Goal: Transaction & Acquisition: Book appointment/travel/reservation

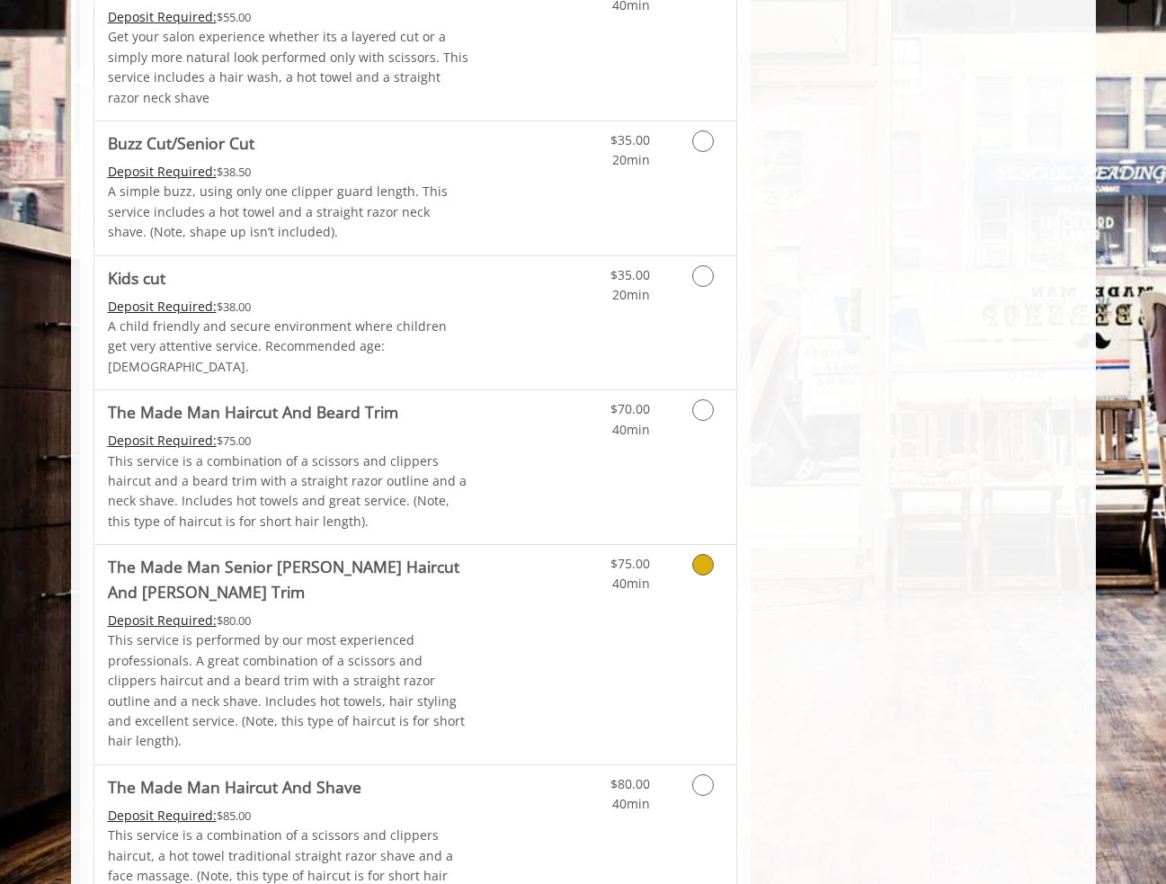
scroll to position [1294, 1]
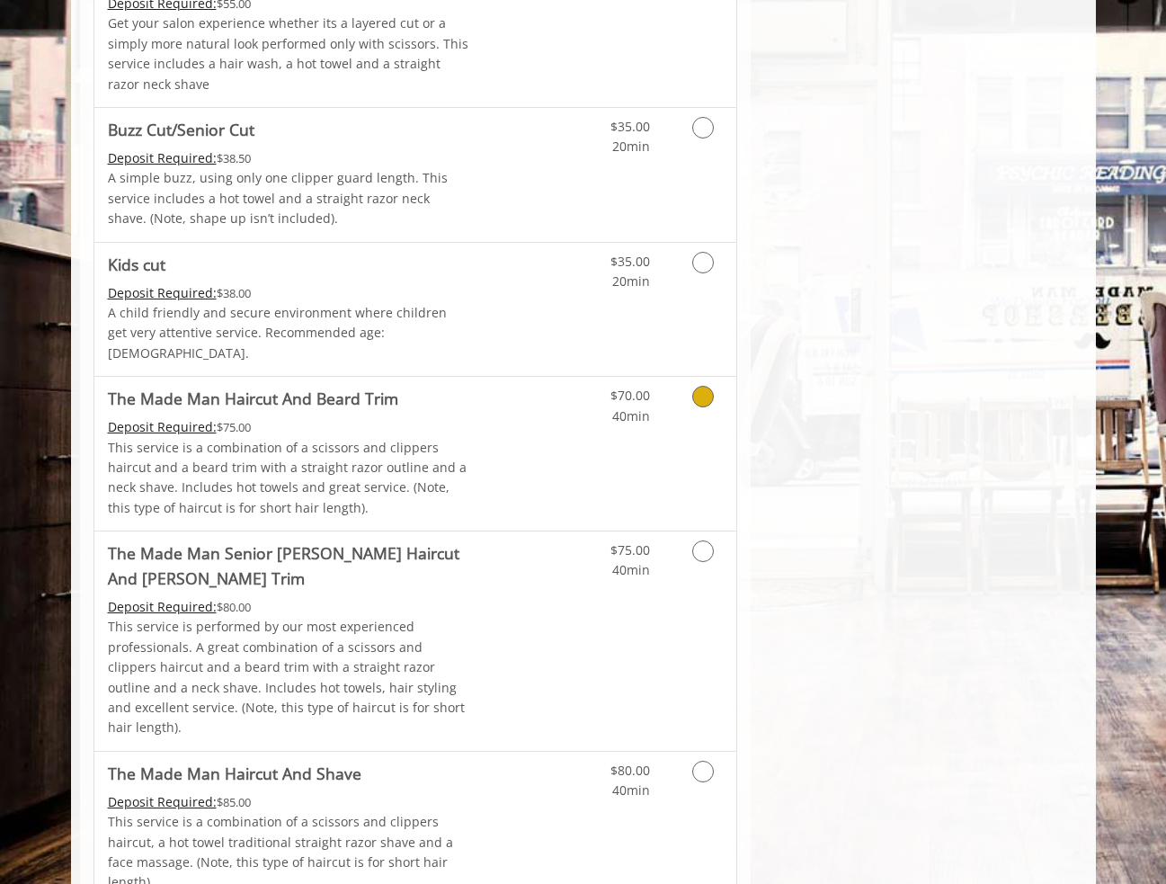
click at [723, 408] on div "$70.00 40min" at bounding box center [655, 454] width 161 height 154
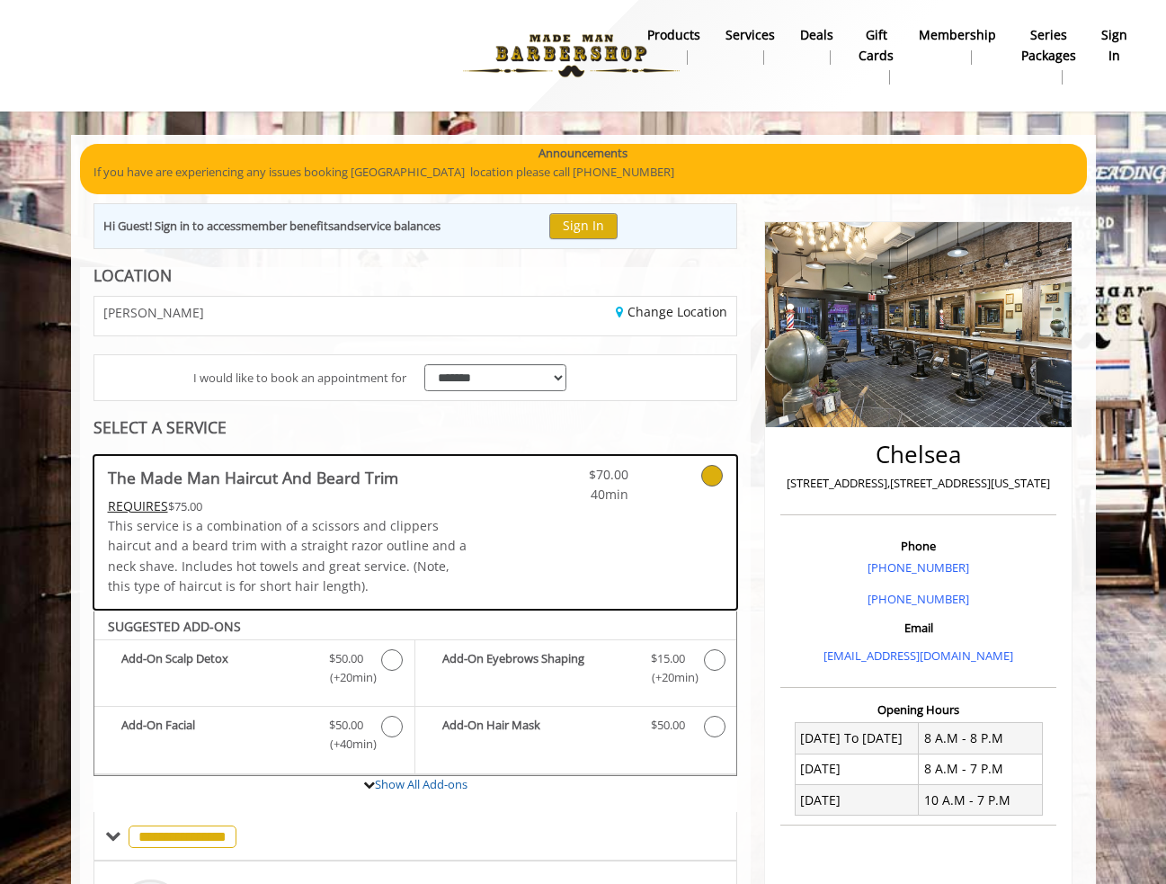
scroll to position [0, 0]
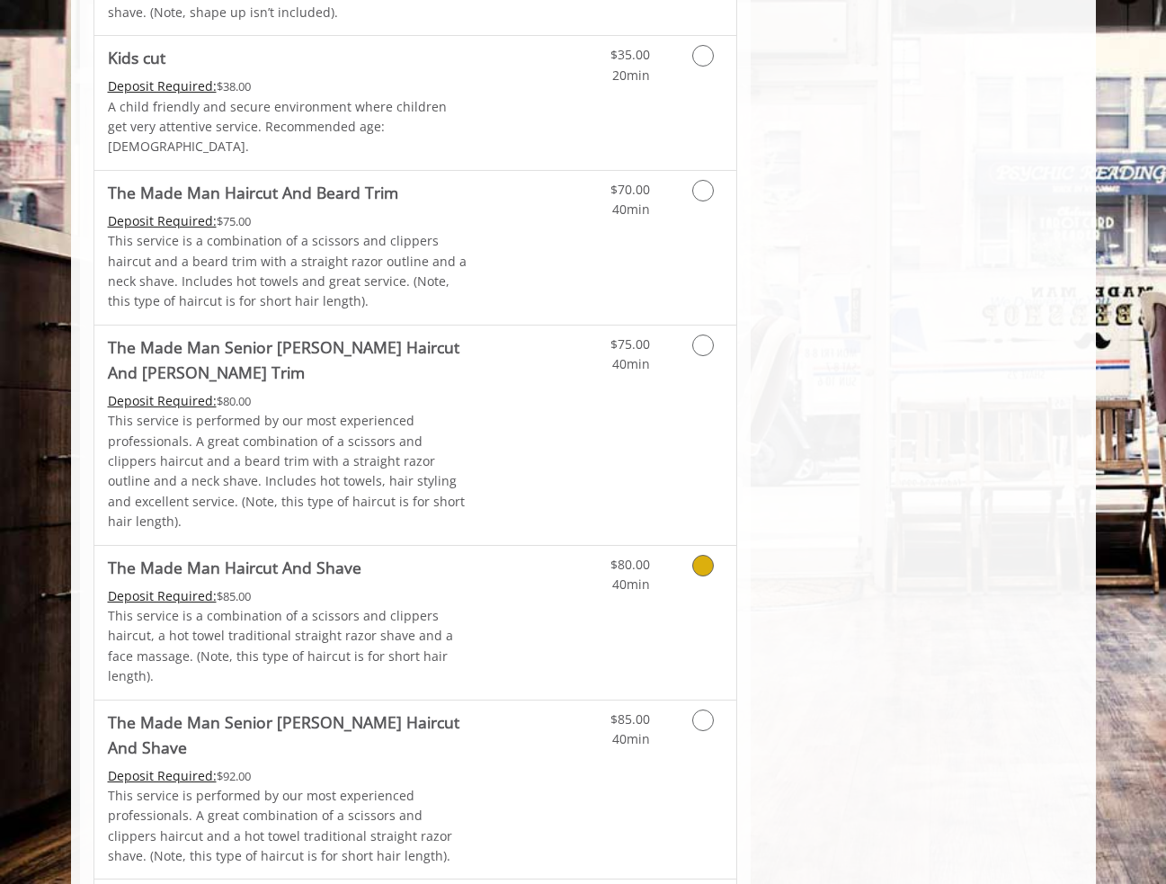
scroll to position [1271, 0]
click at [641, 390] on div "$75.00 40min" at bounding box center [655, 434] width 161 height 219
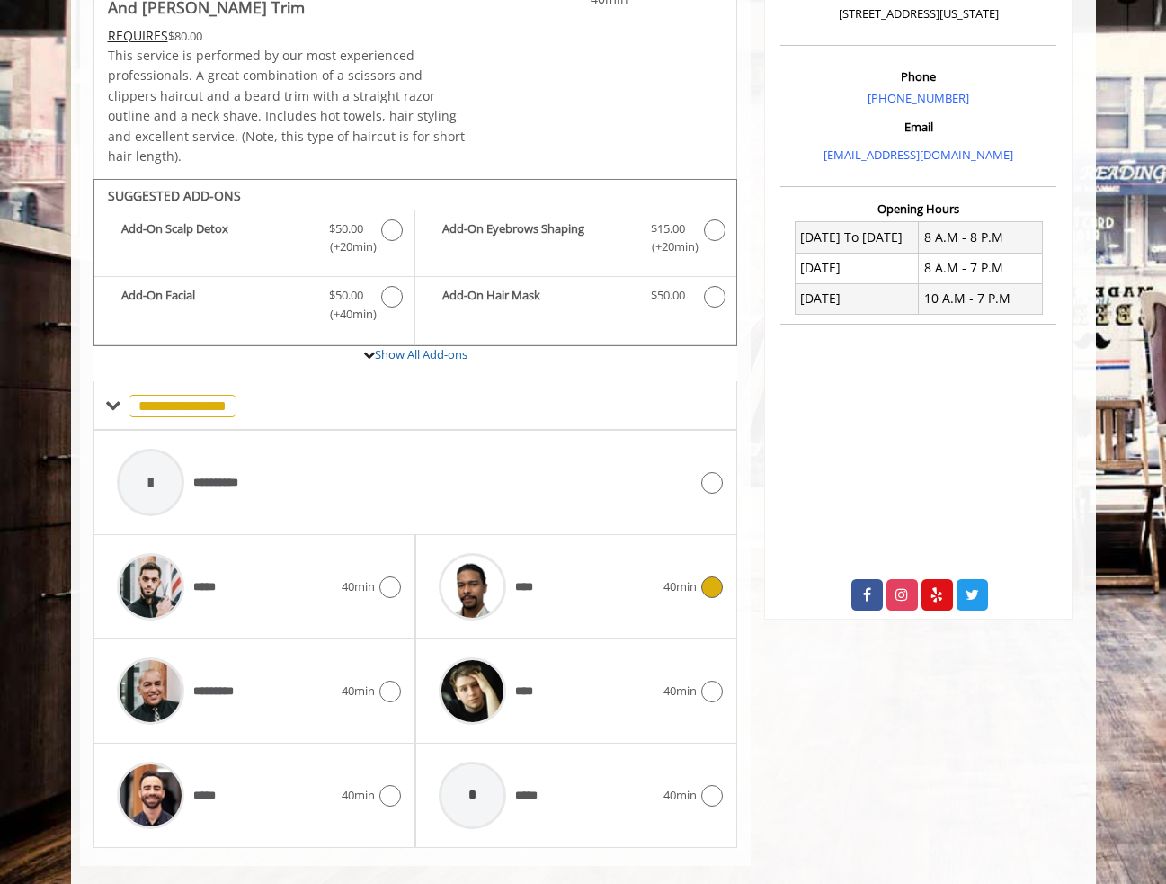
scroll to position [495, 0]
click at [325, 664] on div "*********" at bounding box center [225, 691] width 234 height 85
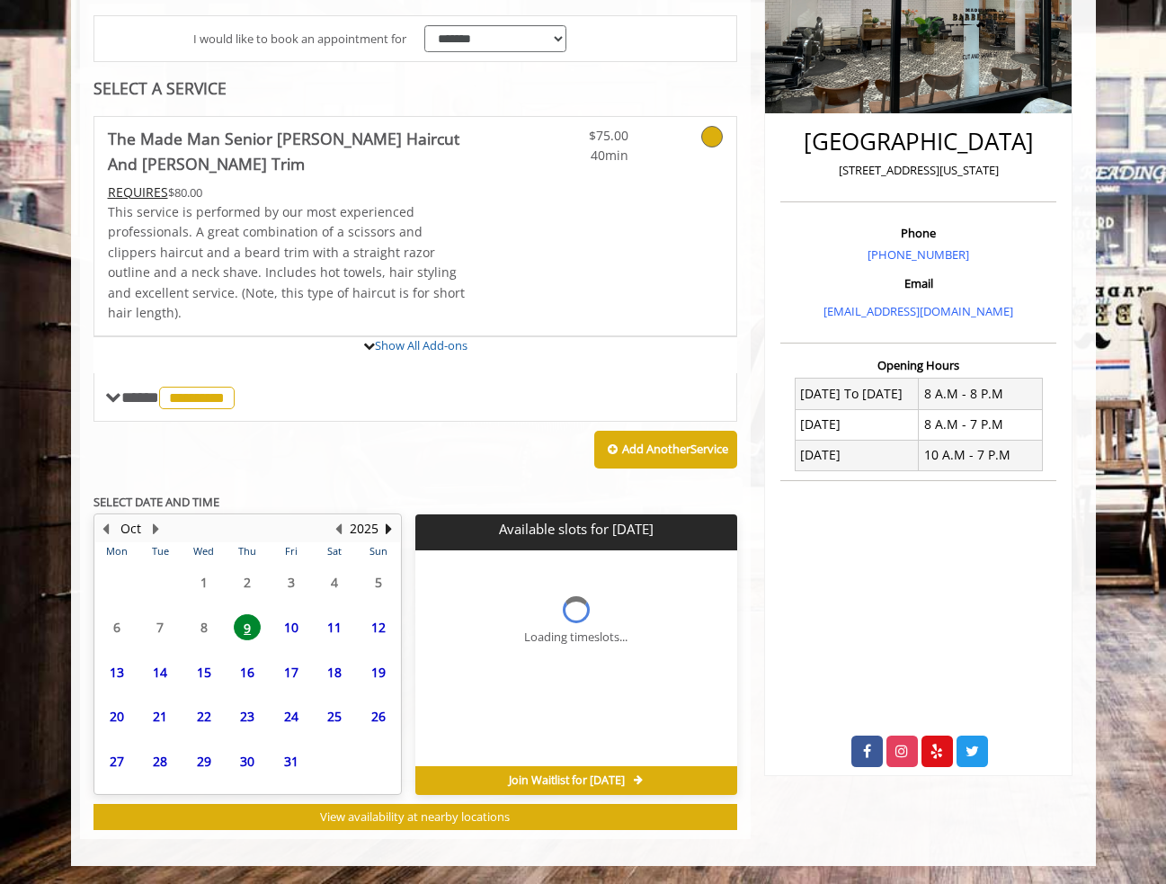
scroll to position [312, 0]
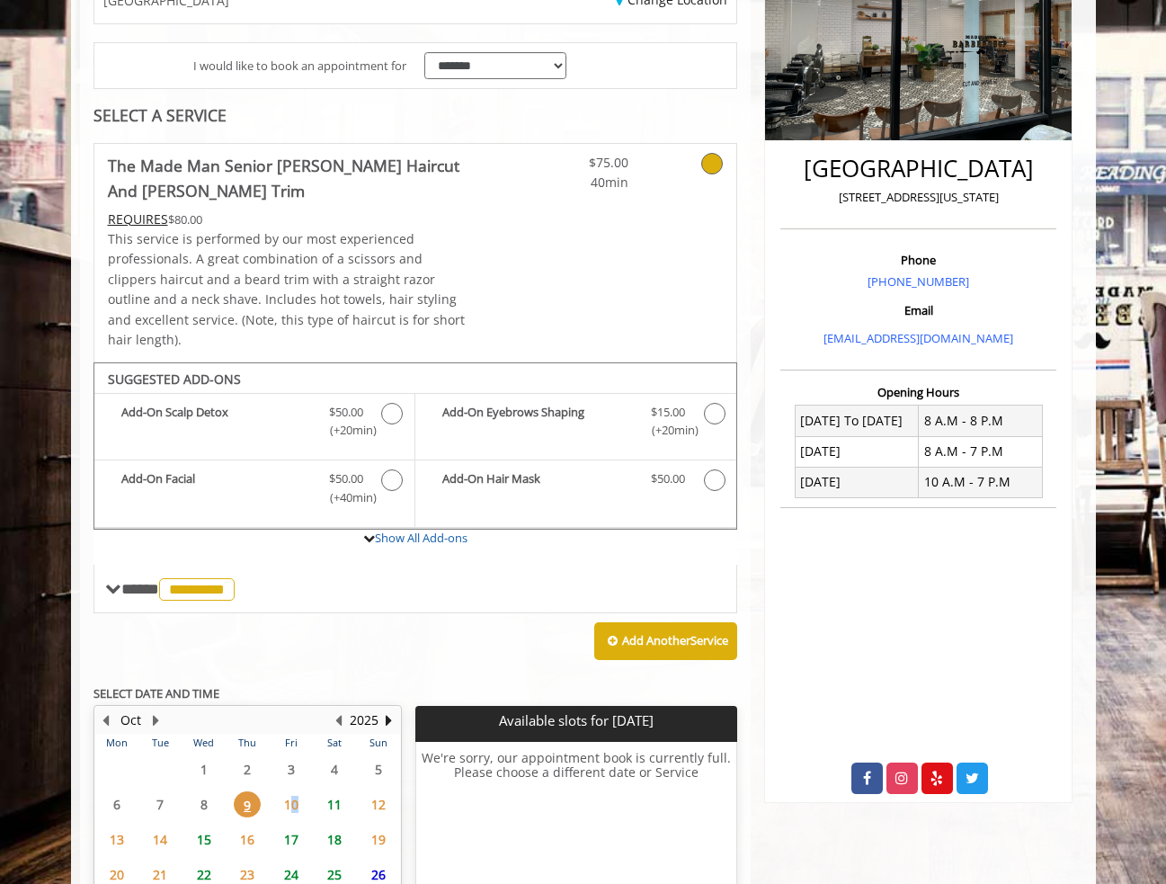
click at [294, 791] on span "10" at bounding box center [291, 804] width 27 height 26
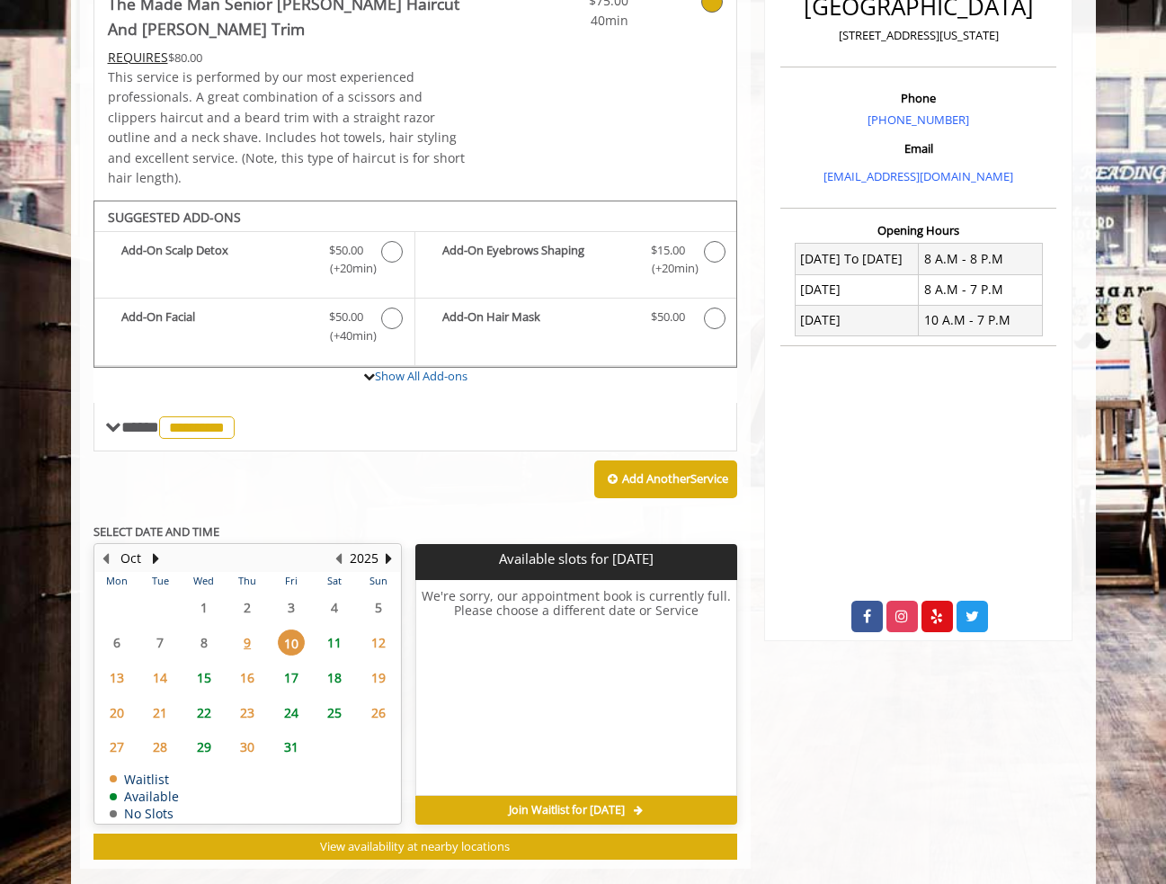
click at [331, 629] on span "11" at bounding box center [334, 642] width 27 height 26
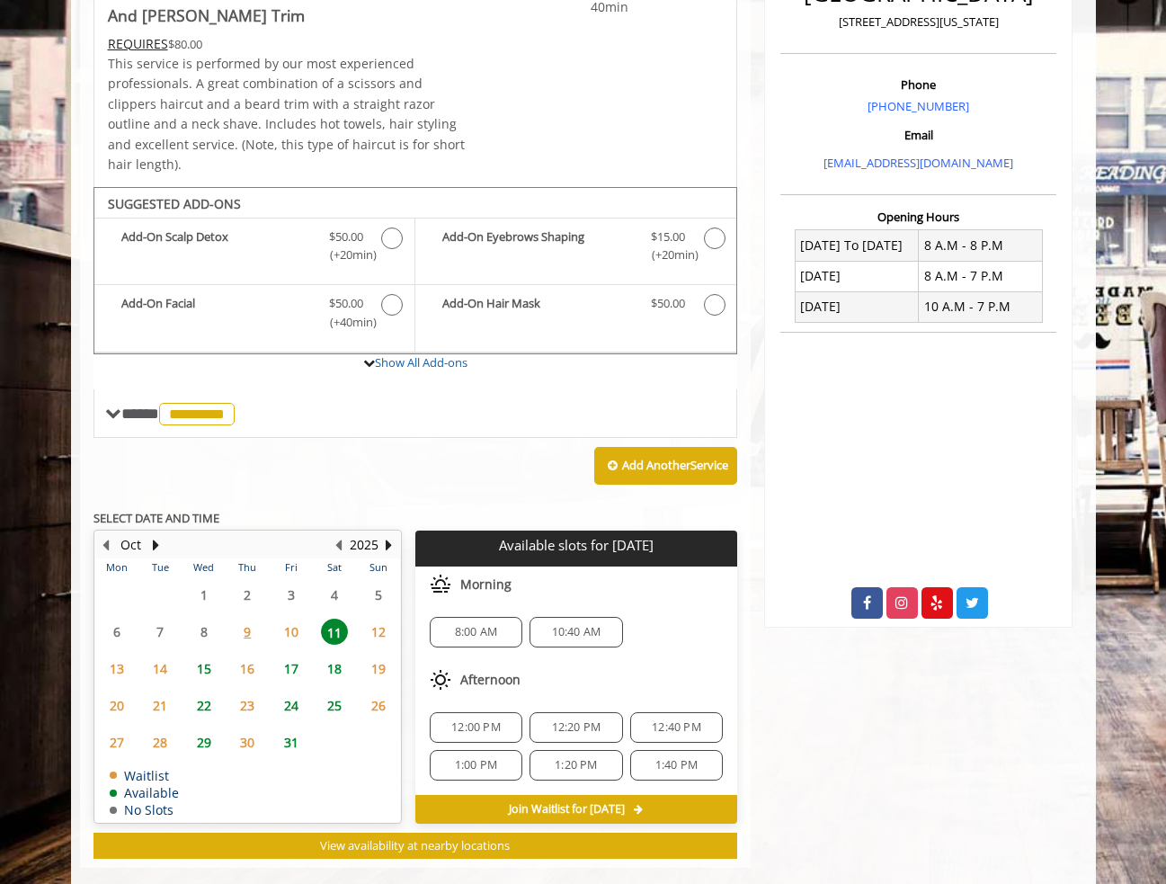
scroll to position [486, 0]
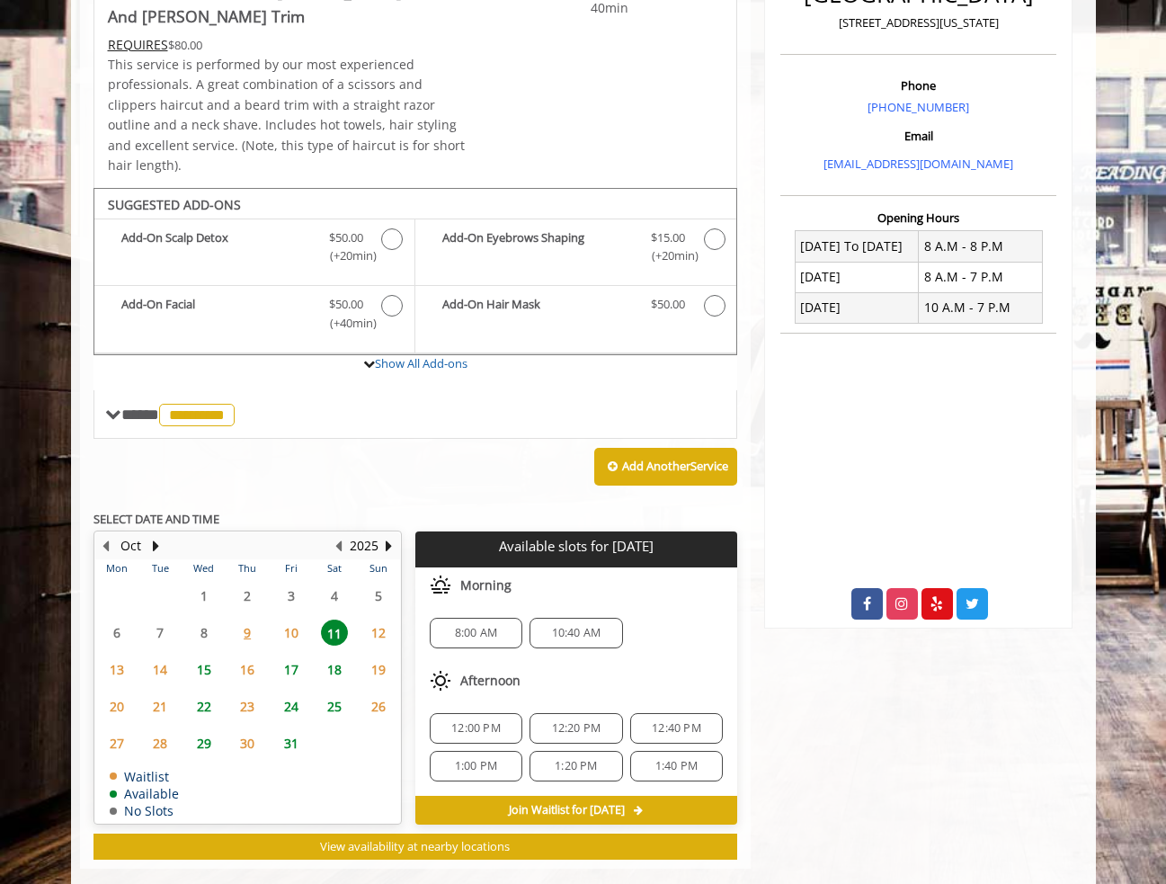
click at [481, 618] on div "8:00 AM" at bounding box center [476, 633] width 93 height 31
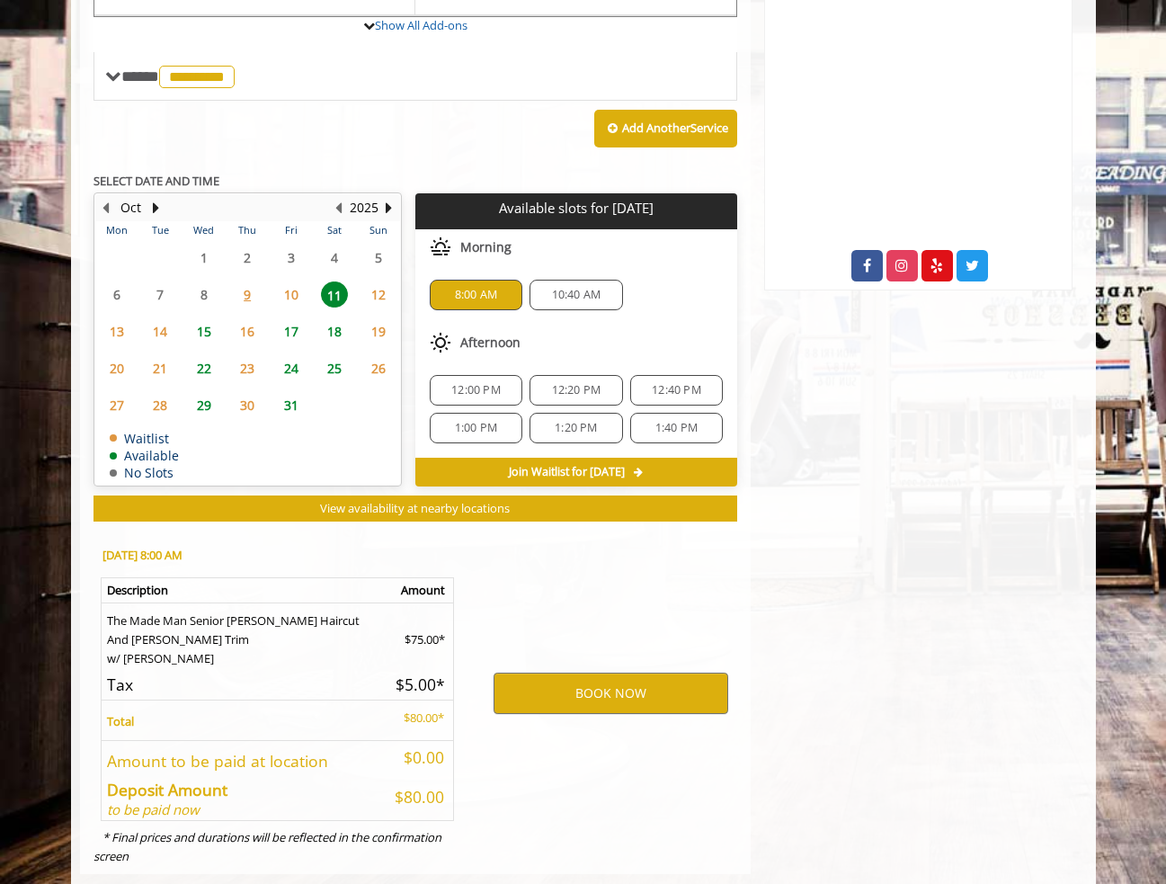
click at [289, 281] on span "10" at bounding box center [291, 294] width 27 height 26
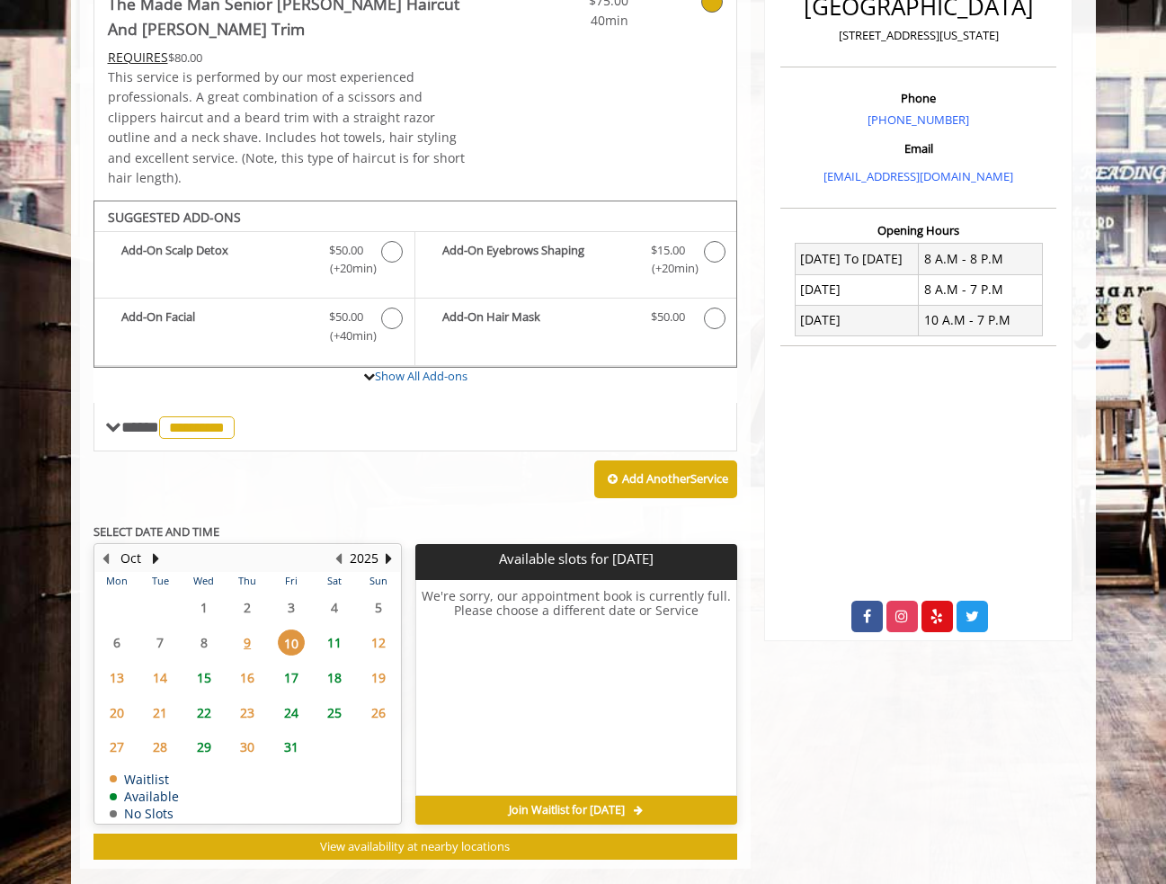
click at [328, 629] on span "11" at bounding box center [334, 642] width 27 height 26
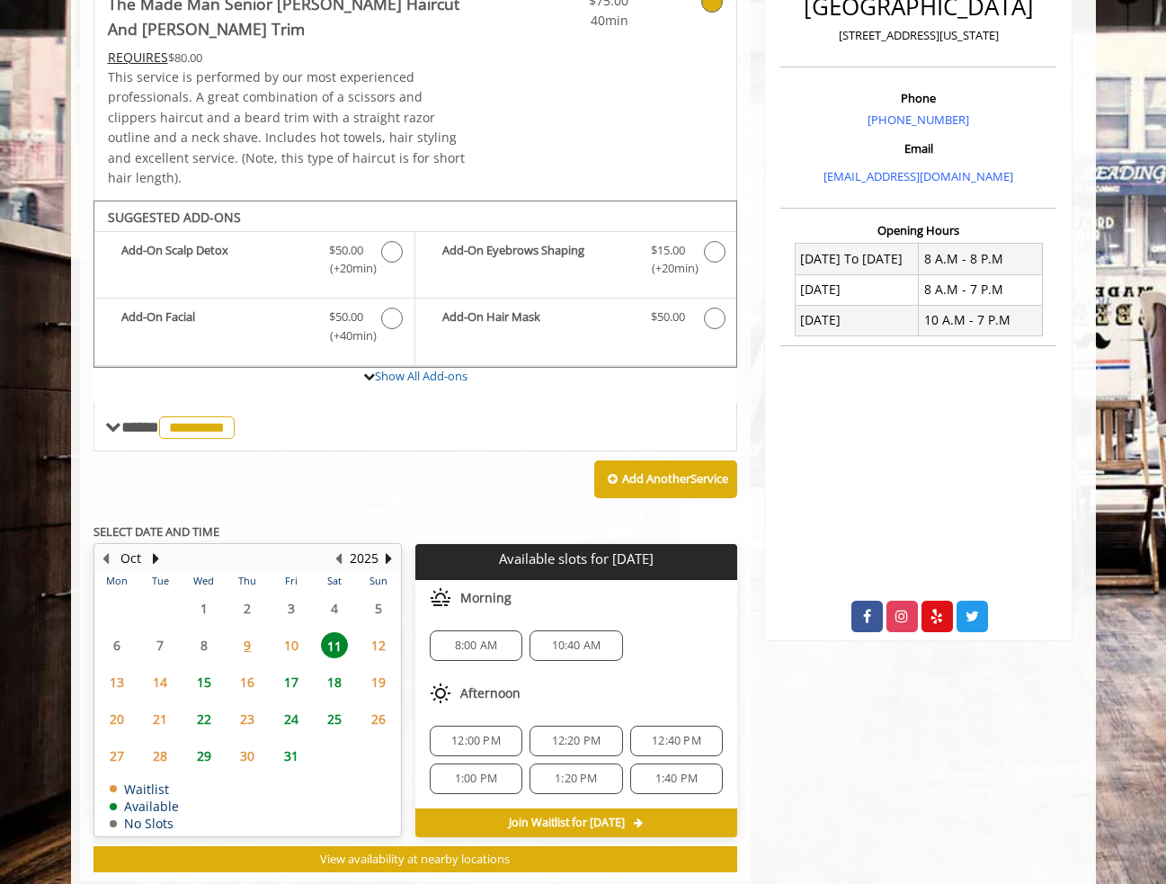
scroll to position [486, 0]
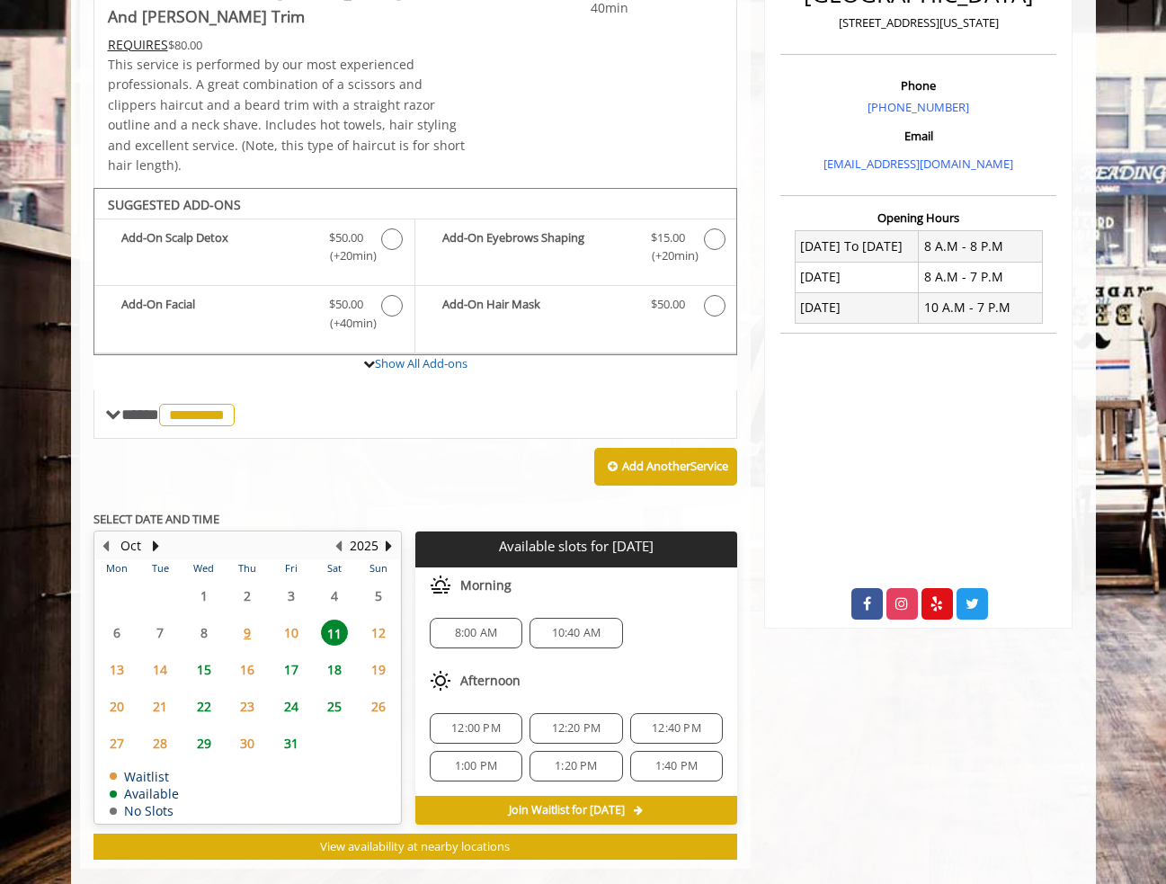
click at [477, 626] on span "8:00 AM" at bounding box center [476, 633] width 42 height 14
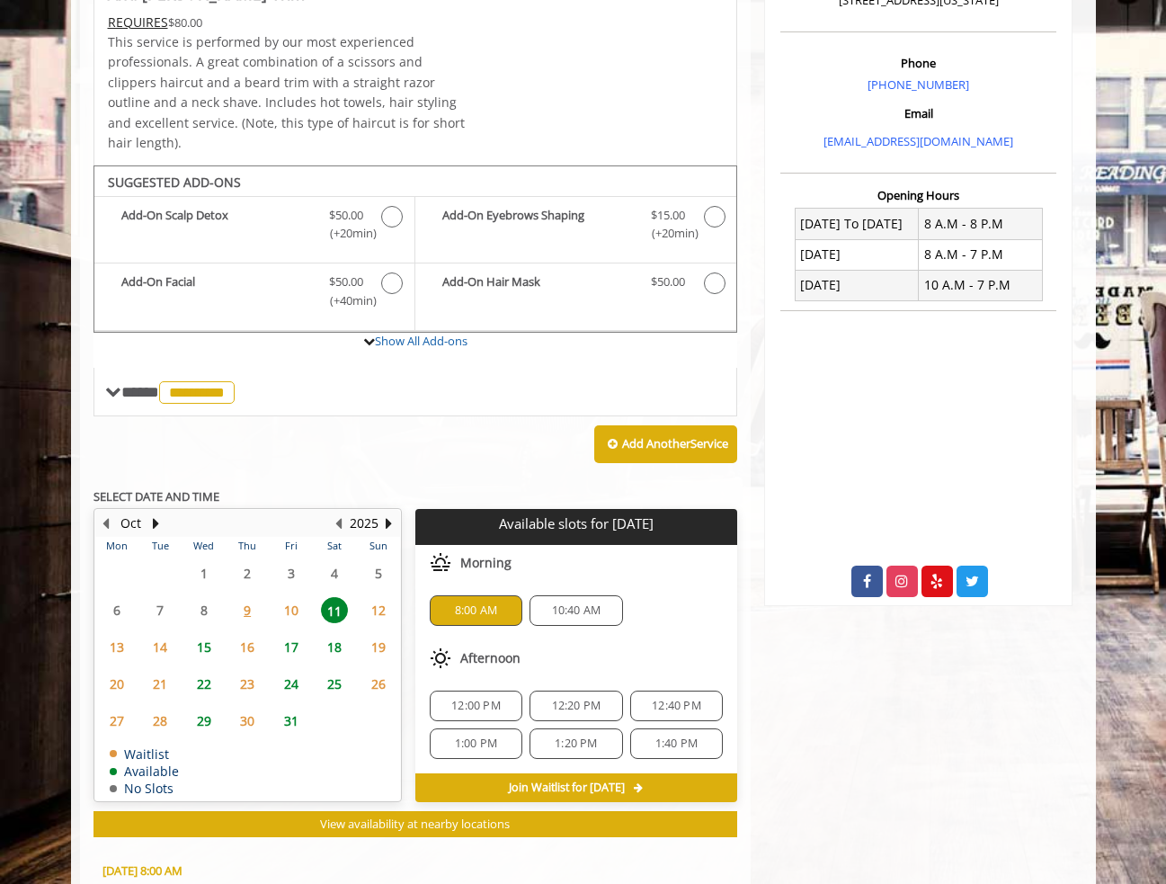
scroll to position [508, 0]
